Goal: Navigation & Orientation: Find specific page/section

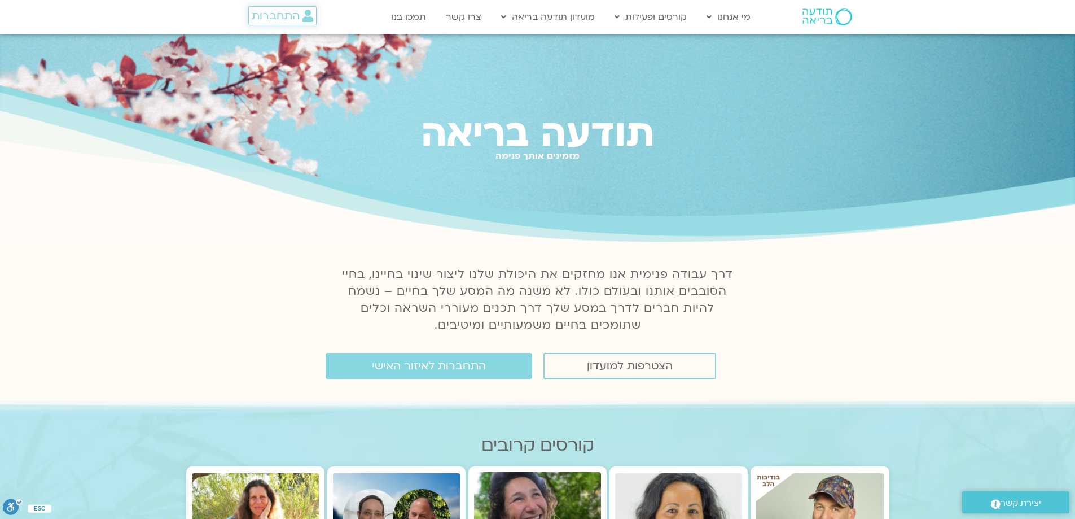
click at [290, 18] on span "התחברות" at bounding box center [276, 16] width 48 height 12
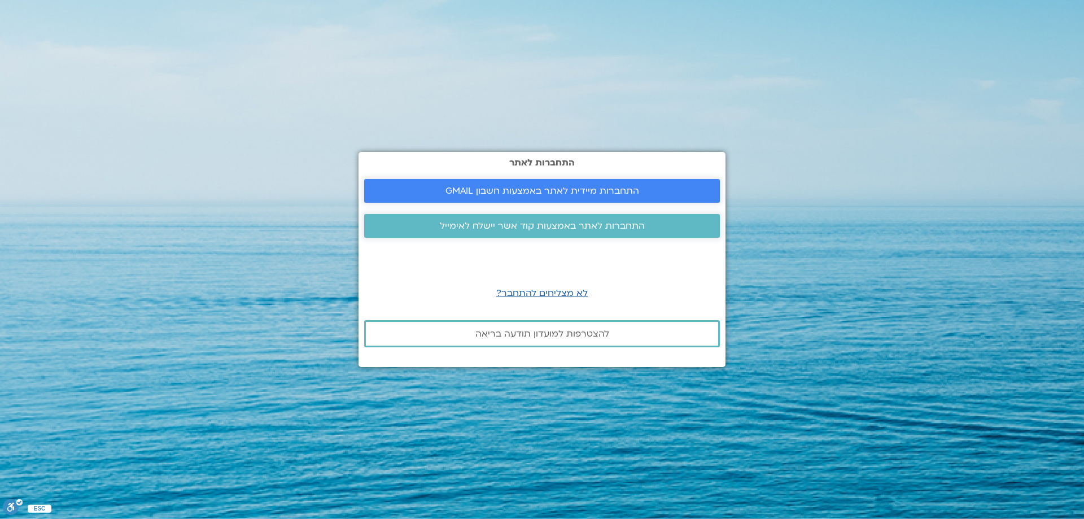
click at [553, 187] on span "התחברות מיידית לאתר באמצעות חשבון GMAIL" at bounding box center [542, 191] width 194 height 10
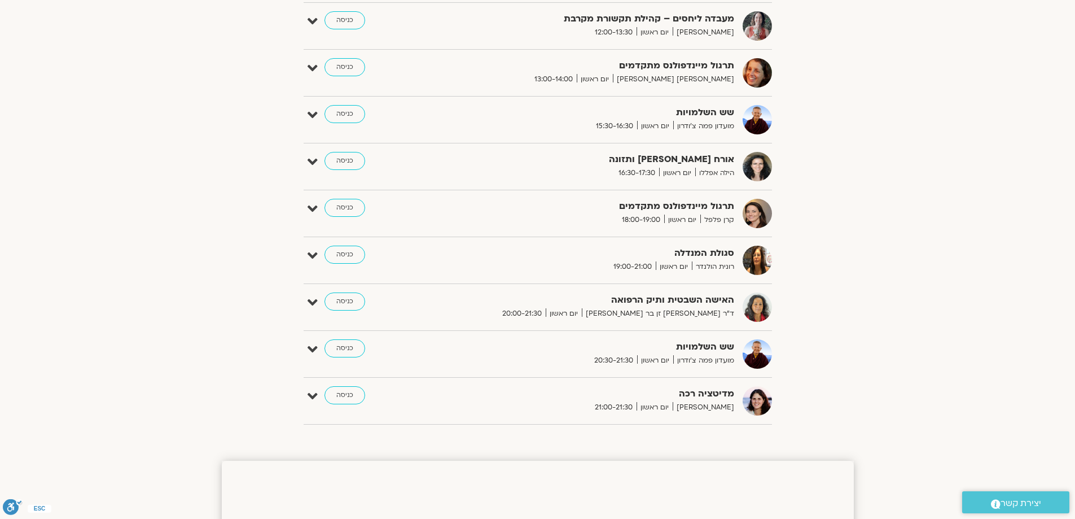
scroll to position [565, 0]
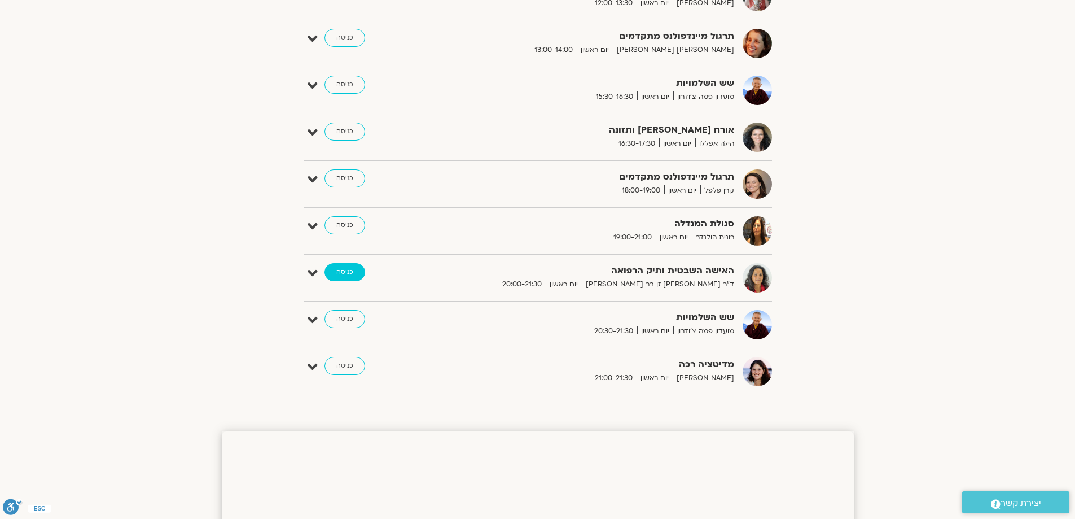
click at [345, 271] on link "כניסה" at bounding box center [345, 272] width 41 height 18
